Goal: Communication & Community: Answer question/provide support

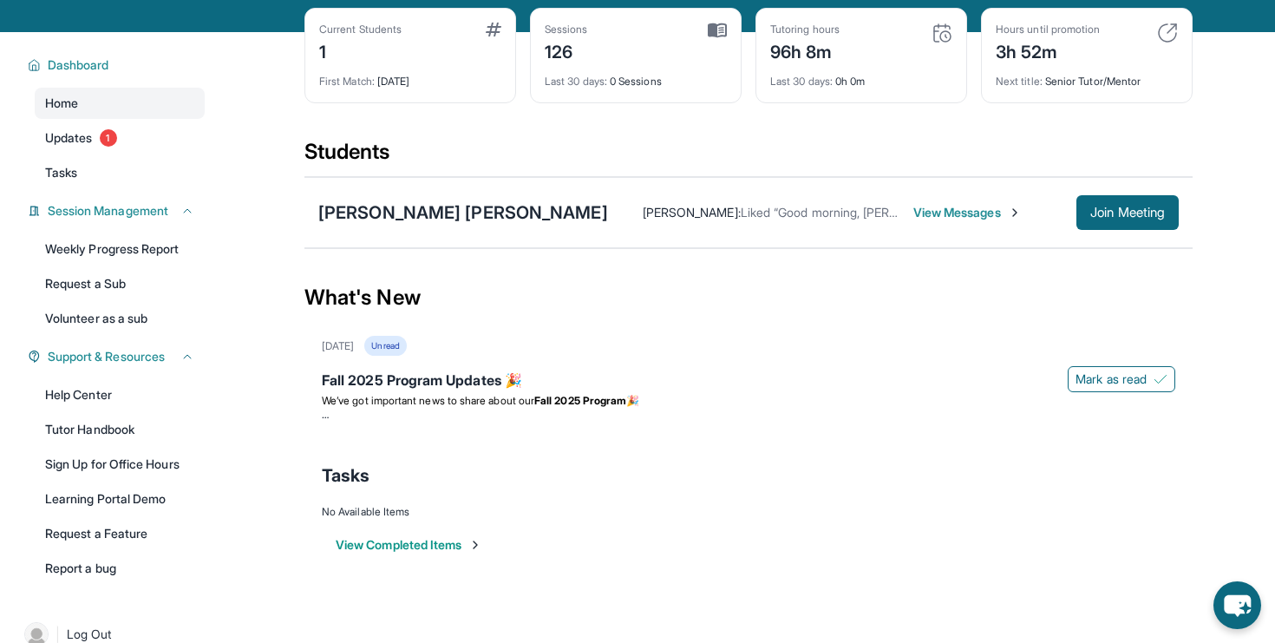
scroll to position [125, 0]
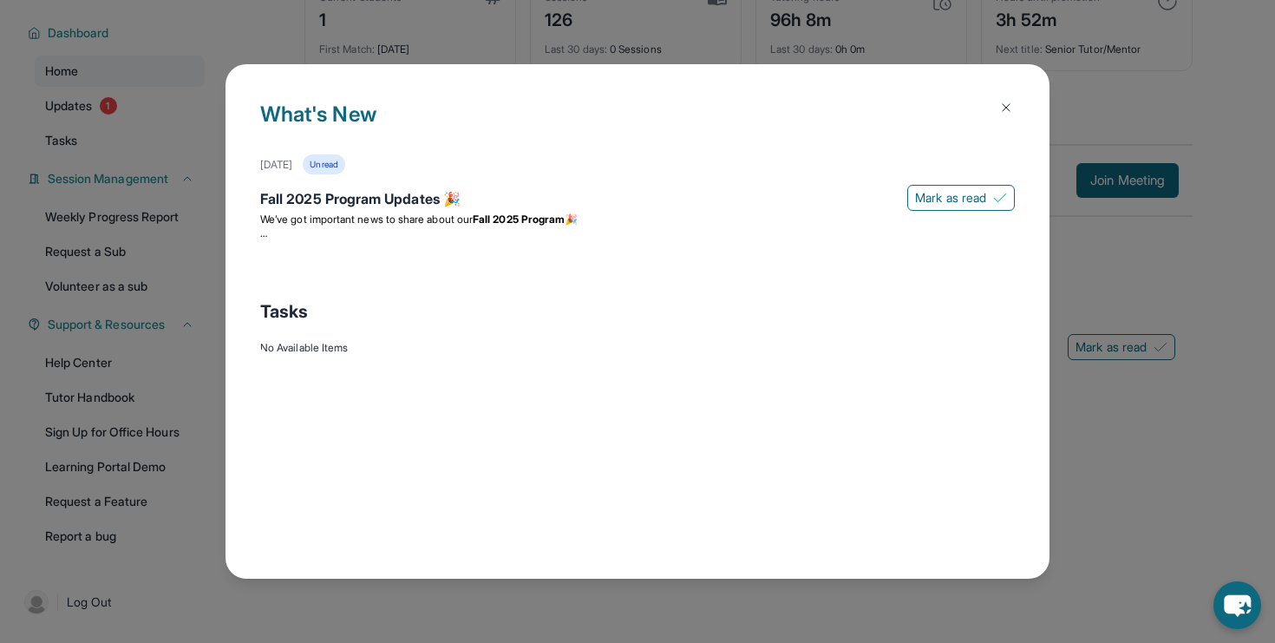
click at [133, 339] on div "What's New [DATE] Unread Fall 2025 Program Updates 🎉 Mark as read We’ve got imp…" at bounding box center [637, 321] width 1275 height 643
click at [1013, 102] on button at bounding box center [1006, 107] width 35 height 35
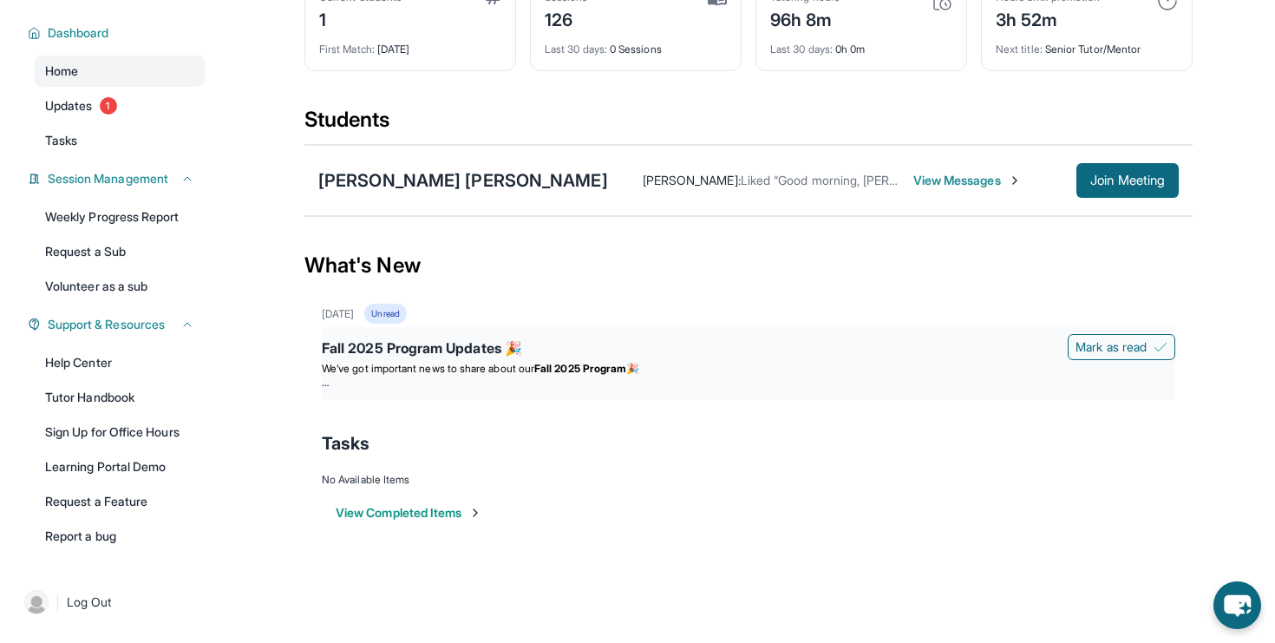
scroll to position [0, 0]
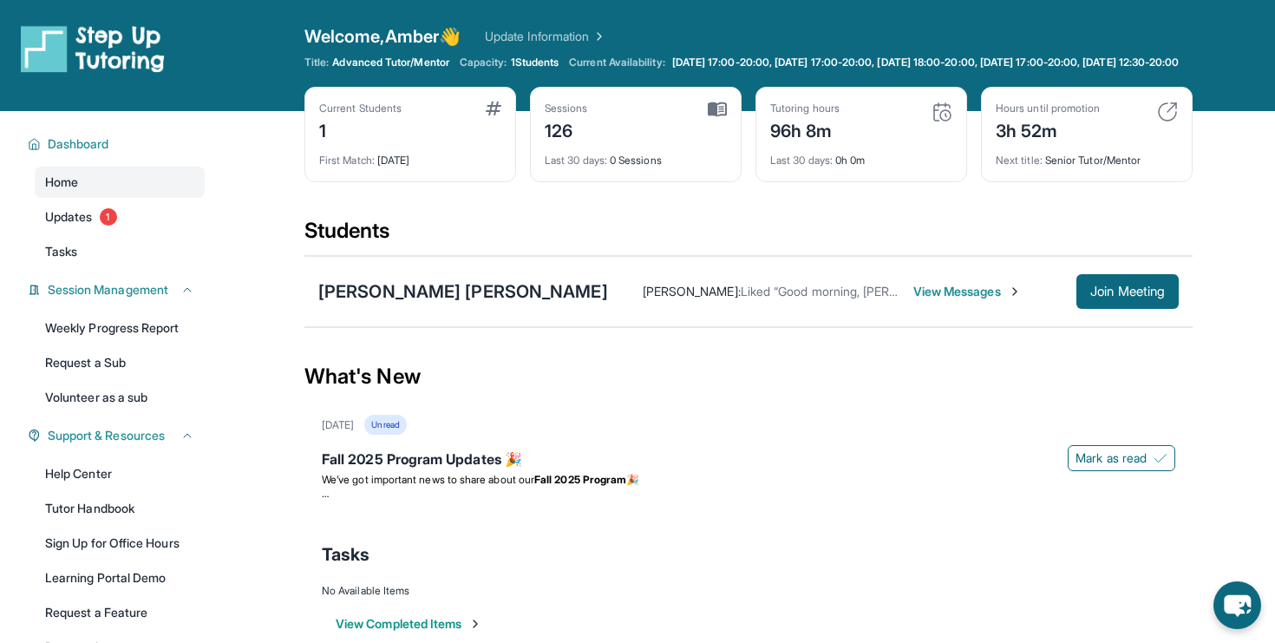
click at [560, 36] on link "Update Information" at bounding box center [545, 36] width 121 height 17
click at [1105, 297] on span "Join Meeting" at bounding box center [1127, 291] width 75 height 10
click at [454, 159] on div "First Match : [DATE]" at bounding box center [410, 155] width 182 height 24
click at [496, 115] on img at bounding box center [494, 108] width 16 height 14
click at [331, 115] on div "Current Students" at bounding box center [360, 108] width 82 height 14
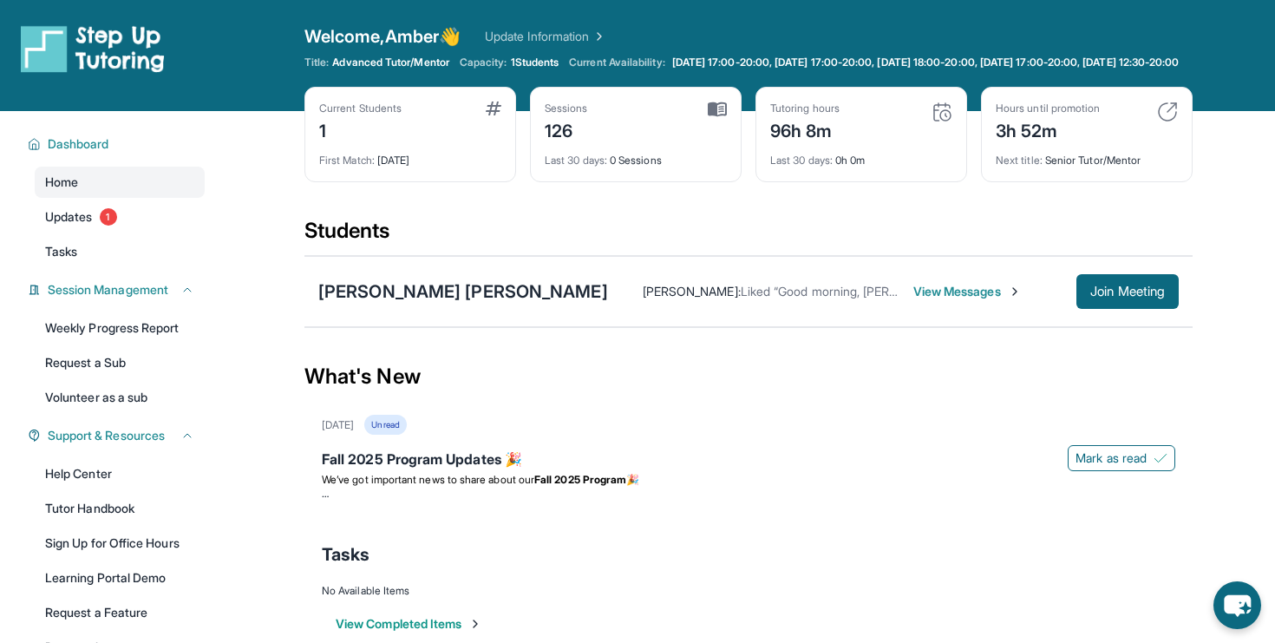
click at [319, 143] on div "1" at bounding box center [360, 129] width 82 height 28
click at [105, 267] on link "Tasks" at bounding box center [120, 251] width 170 height 31
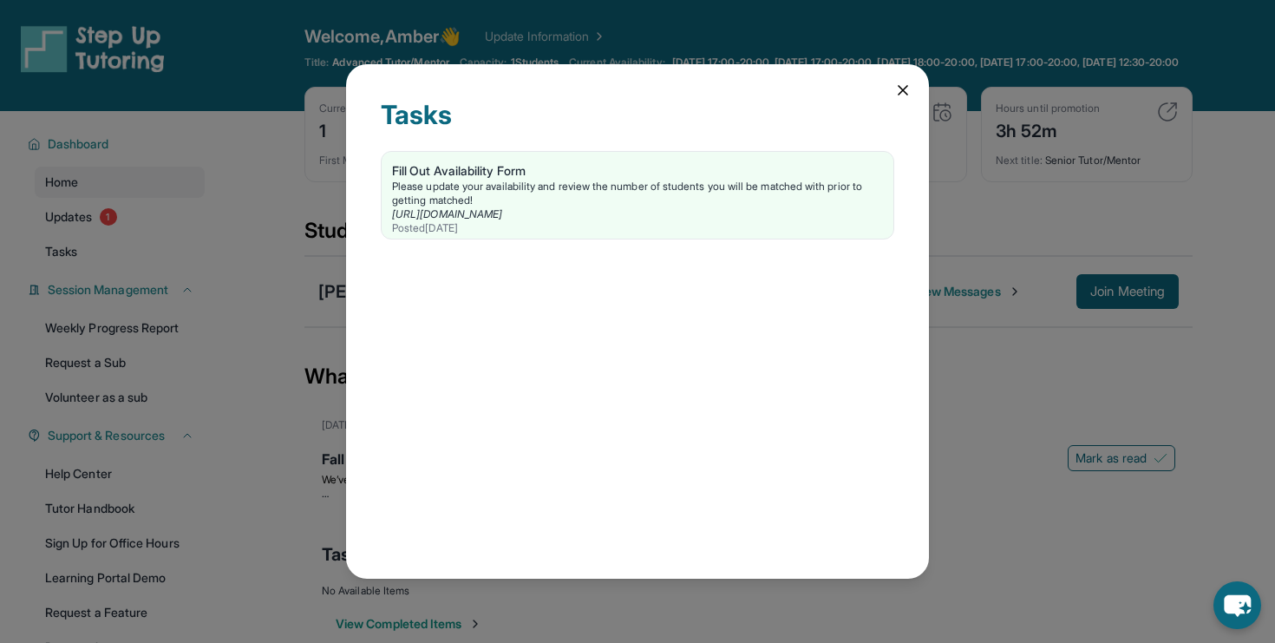
click at [893, 95] on div "Tasks Fill Out Availability Form Please update your availability and review the…" at bounding box center [637, 321] width 583 height 514
click at [901, 88] on icon at bounding box center [902, 90] width 17 height 17
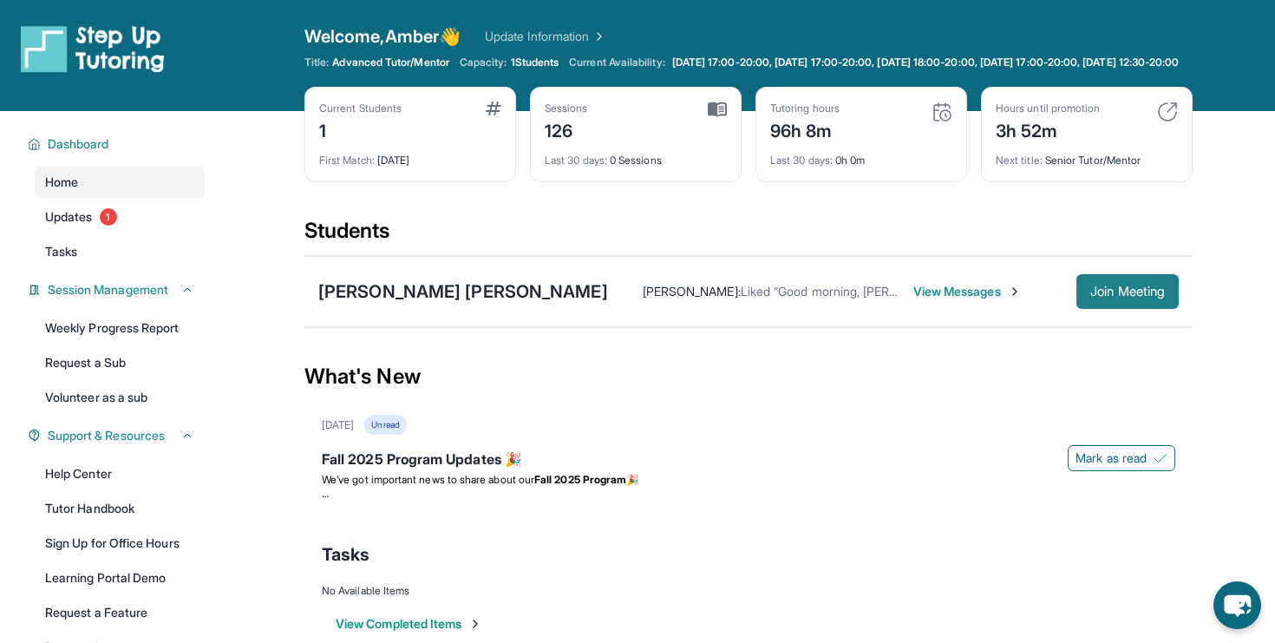
click at [1100, 297] on span "Join Meeting" at bounding box center [1127, 291] width 75 height 10
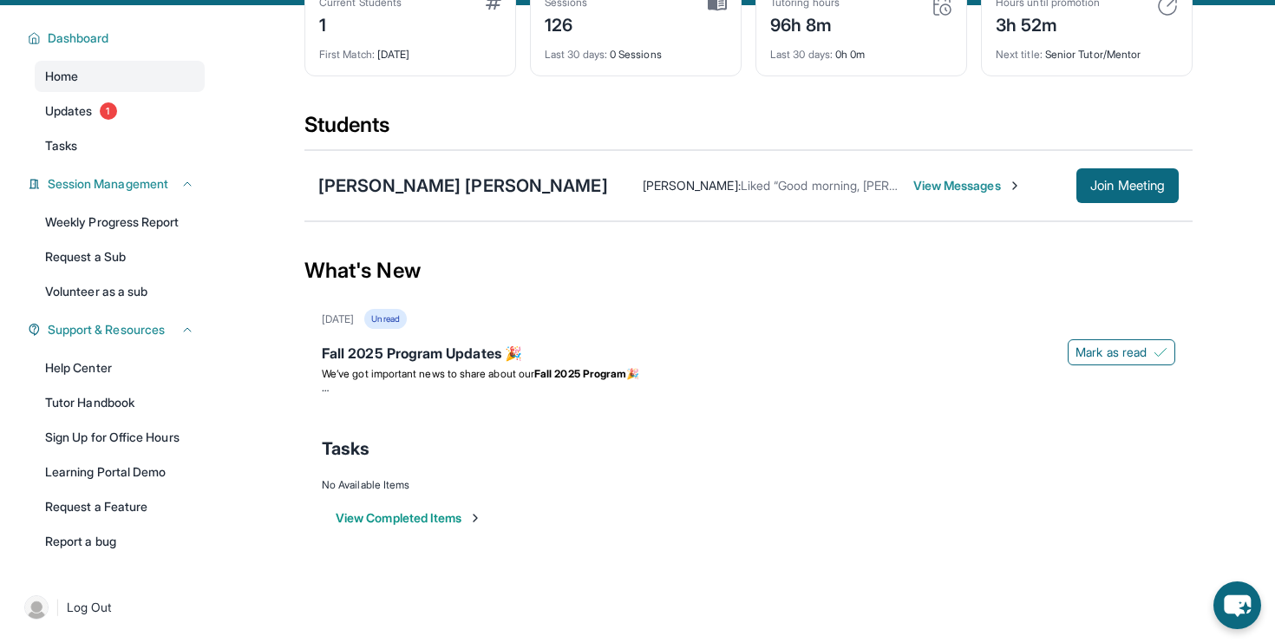
scroll to position [103, 0]
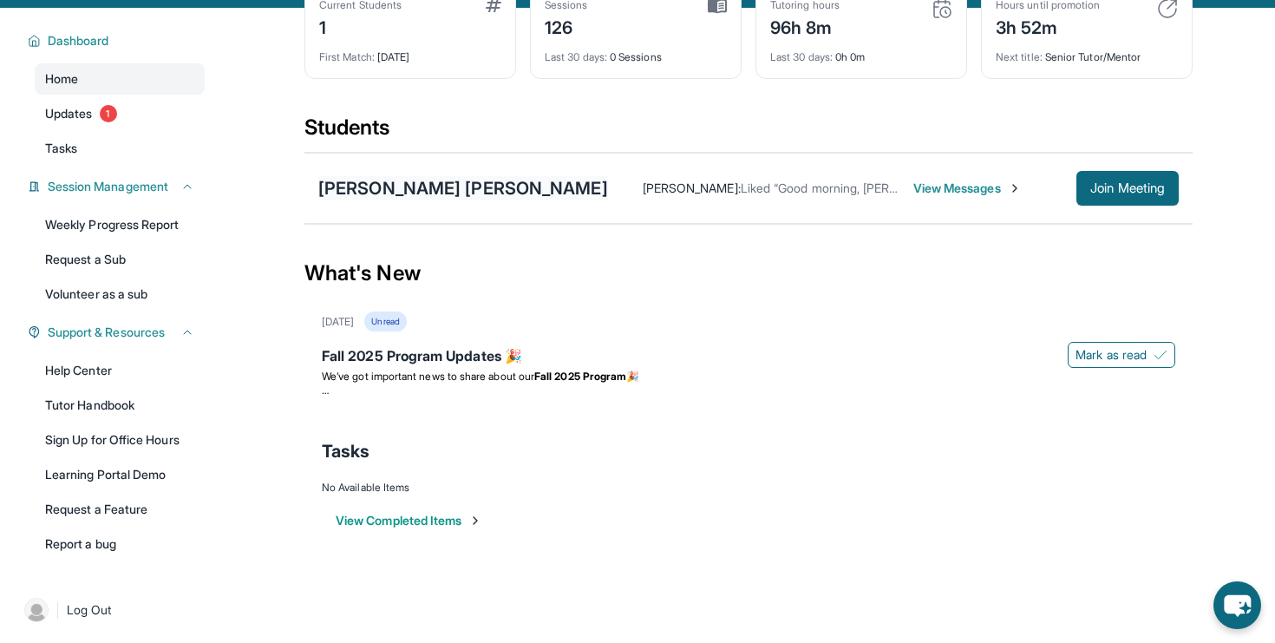
click at [372, 199] on div "[PERSON_NAME] [PERSON_NAME]" at bounding box center [463, 188] width 290 height 24
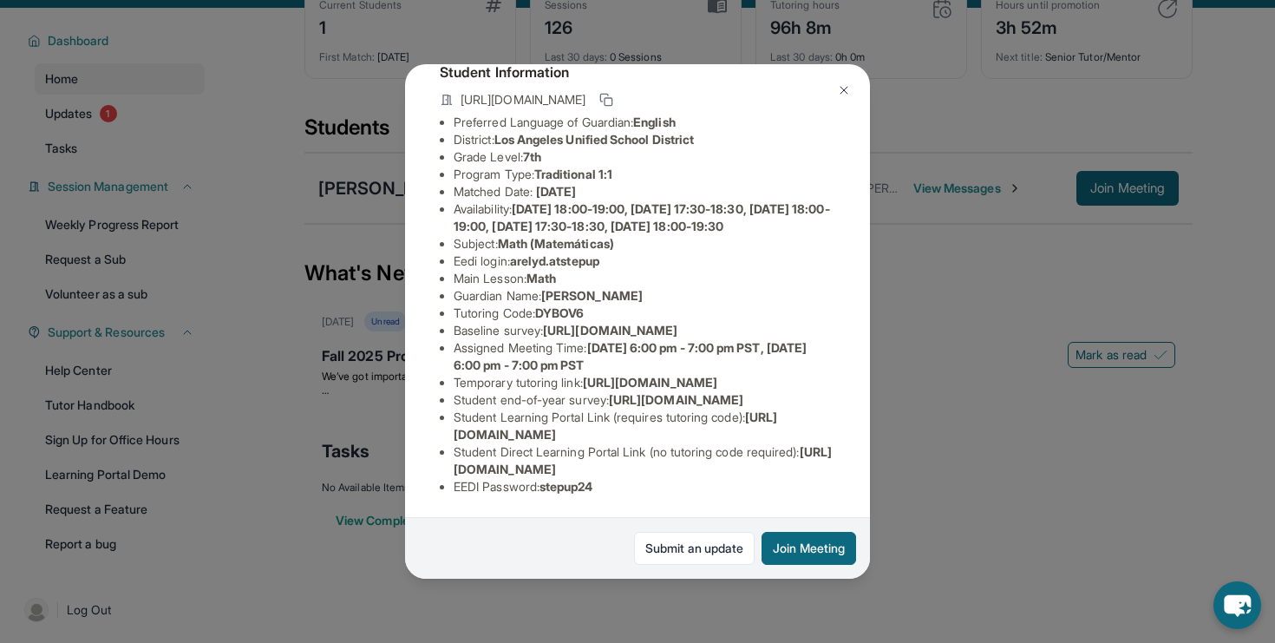
scroll to position [285, 0]
click at [469, 431] on span "[URL][DOMAIN_NAME]" at bounding box center [616, 425] width 324 height 32
drag, startPoint x: 469, startPoint y: 431, endPoint x: 605, endPoint y: 431, distance: 135.3
click at [605, 432] on span "[URL][DOMAIN_NAME]" at bounding box center [616, 425] width 324 height 32
click at [468, 469] on span "[URL][DOMAIN_NAME]" at bounding box center [643, 460] width 378 height 32
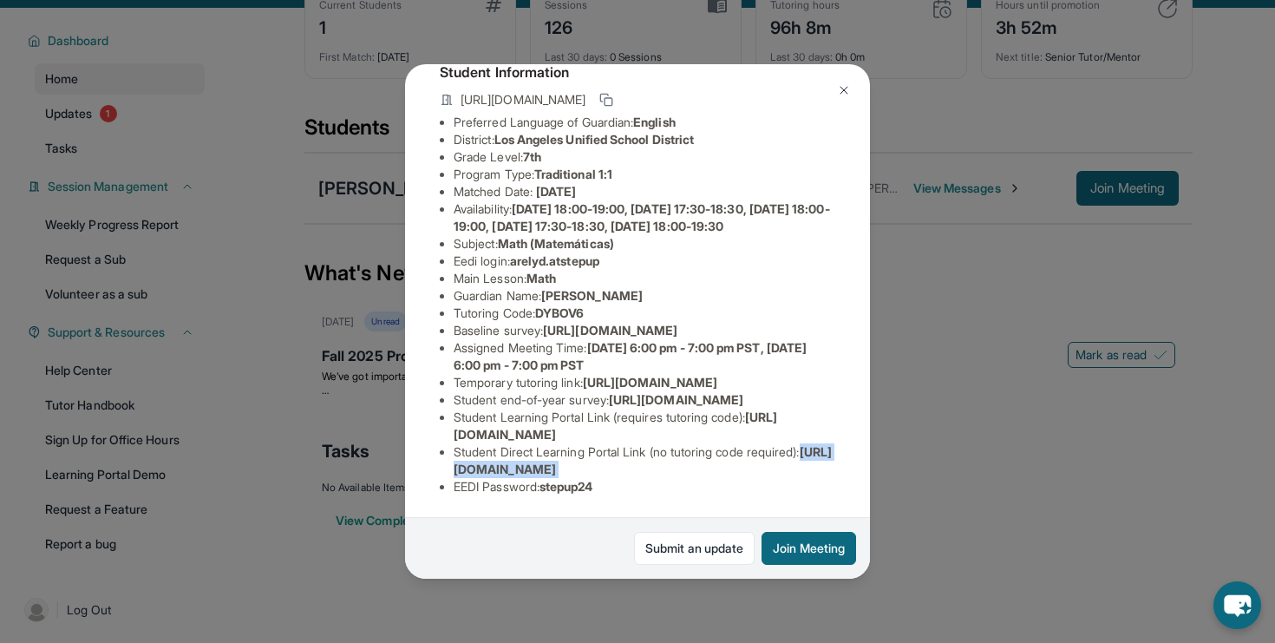
drag, startPoint x: 468, startPoint y: 469, endPoint x: 815, endPoint y: 469, distance: 346.1
click at [815, 469] on li "Student Direct Learning Portal Link (no tutoring code required) : [URL][DOMAIN_…" at bounding box center [645, 460] width 382 height 35
copy span "[URL][DOMAIN_NAME]"
